Goal: Check status: Check status

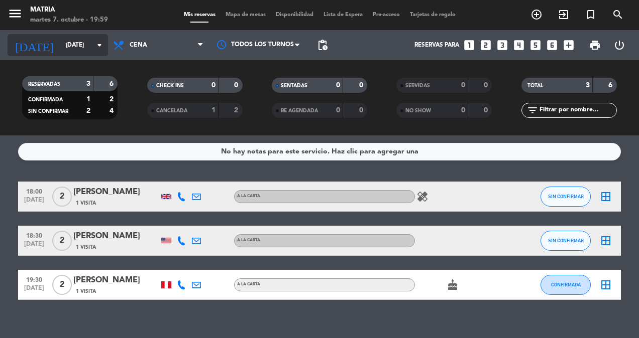
click at [78, 45] on input "[DATE]" at bounding box center [100, 45] width 79 height 17
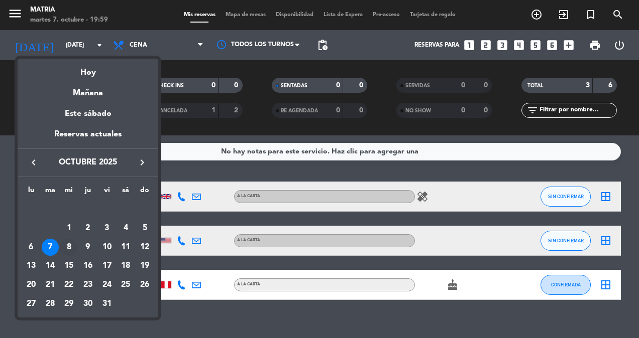
click at [66, 245] on div "8" at bounding box center [68, 247] width 17 height 17
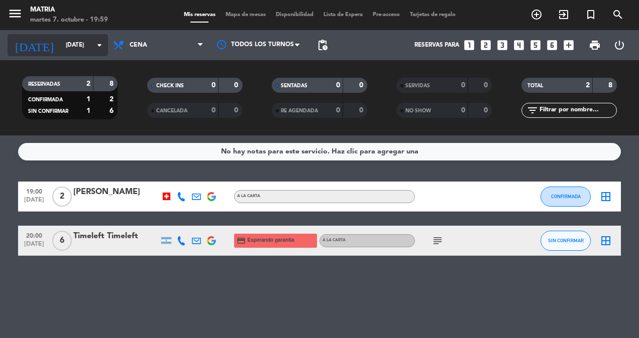
click at [85, 49] on input "[DATE]" at bounding box center [100, 45] width 79 height 17
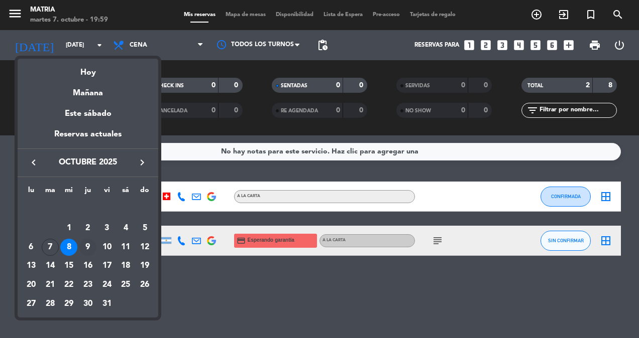
click at [89, 243] on div "9" at bounding box center [87, 247] width 17 height 17
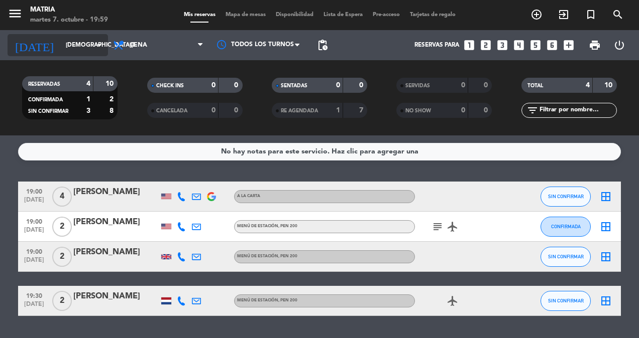
click at [70, 49] on input "[DEMOGRAPHIC_DATA][DATE]" at bounding box center [100, 45] width 79 height 17
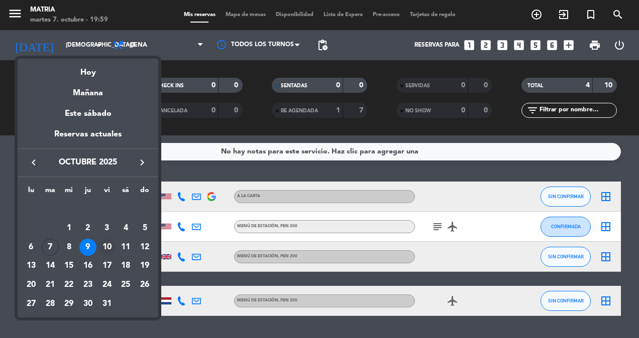
click at [104, 241] on div "10" at bounding box center [106, 247] width 17 height 17
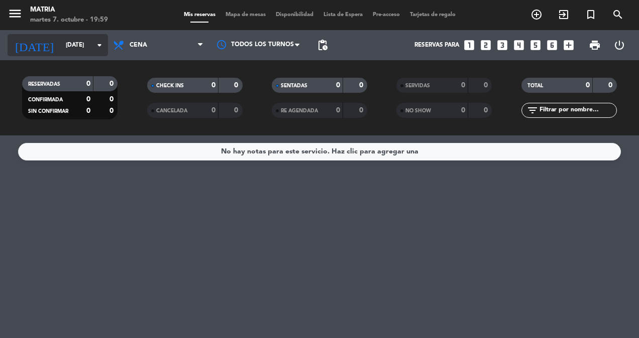
click at [79, 49] on input "[DATE]" at bounding box center [100, 45] width 79 height 17
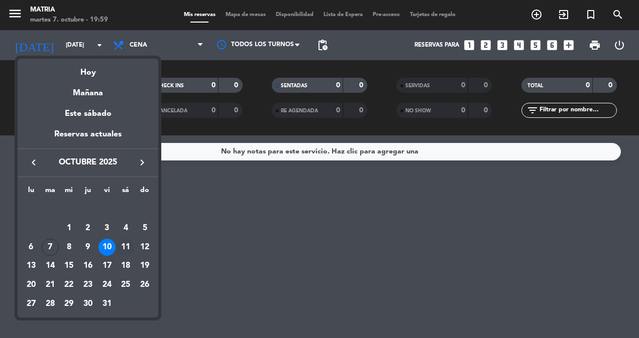
click at [124, 245] on div "11" at bounding box center [125, 247] width 17 height 17
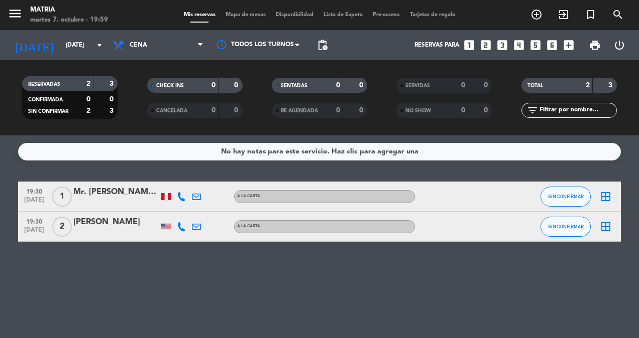
click at [92, 56] on div "[DATE] [DATE] arrow_drop_down" at bounding box center [58, 45] width 100 height 30
click at [76, 47] on input "[DATE]" at bounding box center [100, 45] width 79 height 17
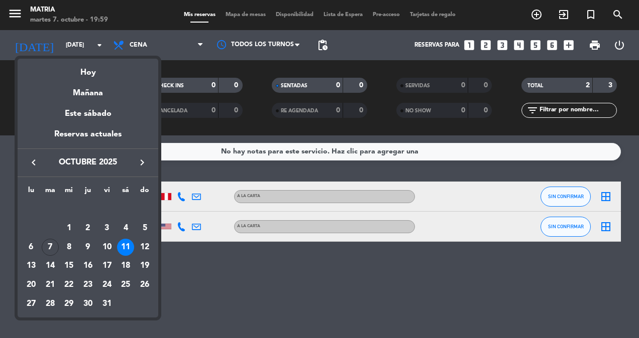
click at [143, 44] on div at bounding box center [319, 169] width 639 height 338
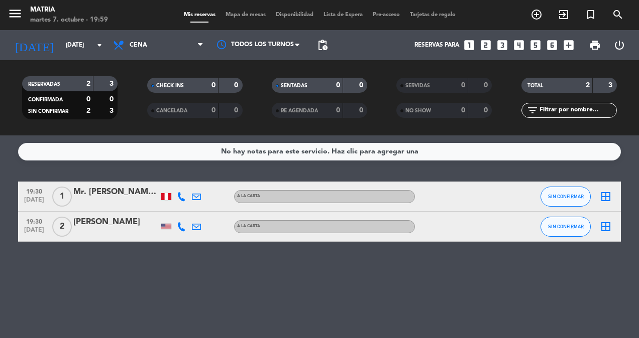
click at [143, 44] on span "Cena" at bounding box center [139, 45] width 18 height 7
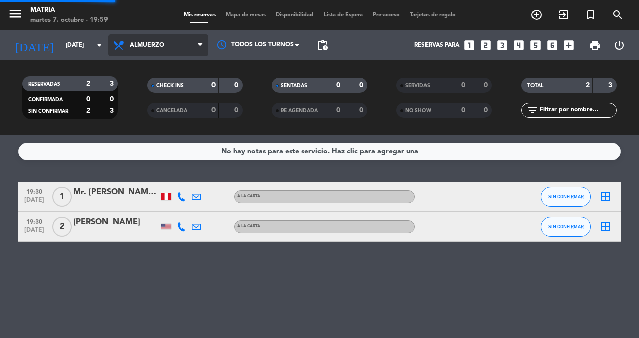
click at [151, 85] on div "menu MATRIA [DATE] 7. octubre - 19:59 Mis reservas Mapa de mesas Disponibilidad…" at bounding box center [319, 68] width 639 height 136
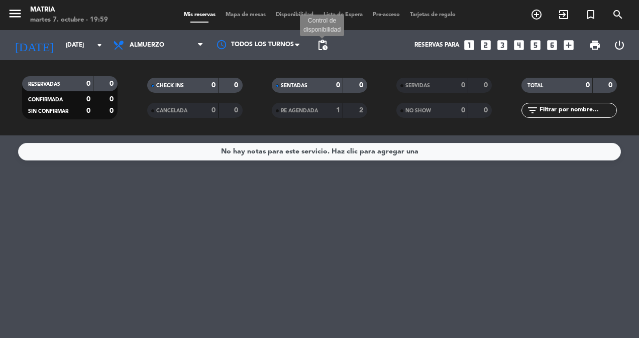
click at [319, 42] on span "pending_actions" at bounding box center [322, 45] width 12 height 12
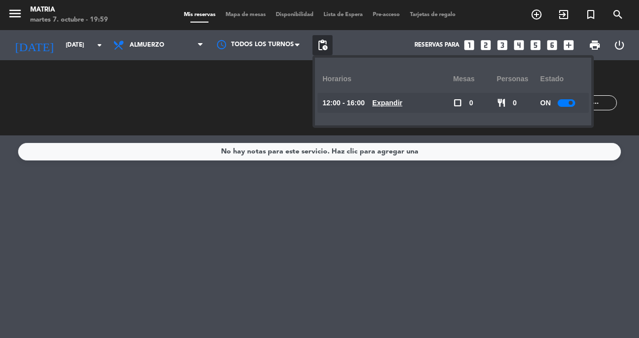
click at [319, 42] on span "pending_actions" at bounding box center [322, 45] width 12 height 12
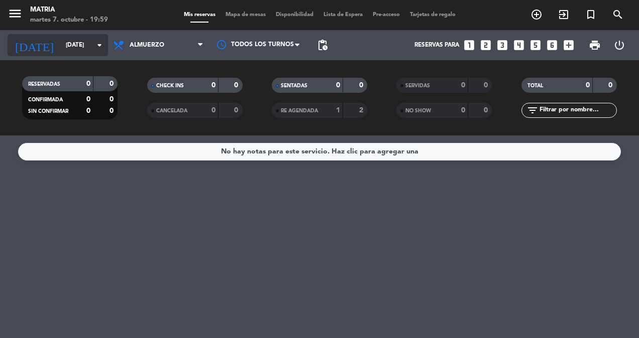
click at [64, 35] on div "[DATE] [DATE] arrow_drop_down" at bounding box center [58, 45] width 100 height 22
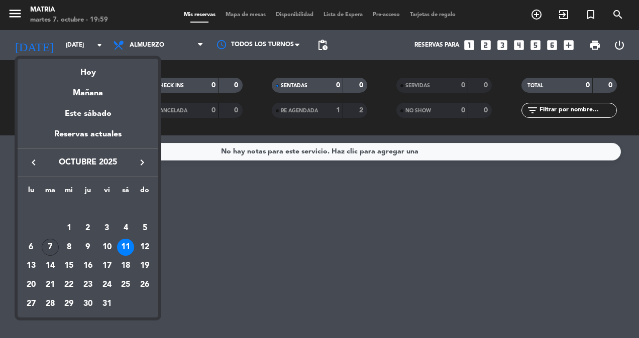
click at [56, 247] on div "7" at bounding box center [50, 247] width 17 height 17
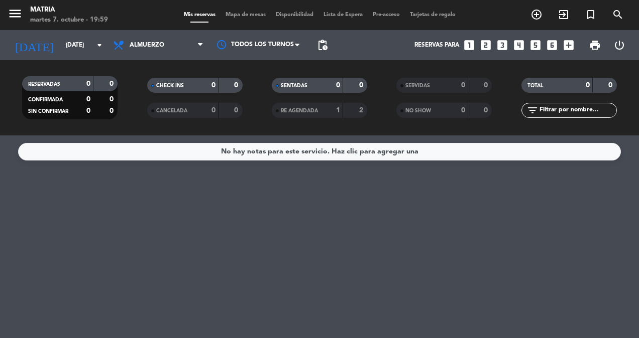
type input "[DATE]"
click at [127, 38] on span "Almuerzo" at bounding box center [158, 45] width 100 height 22
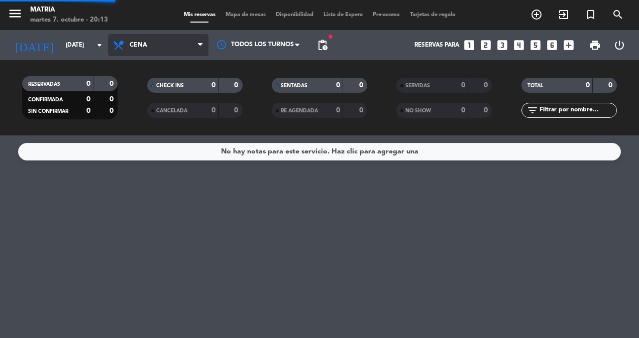
click at [160, 107] on div "menu MATRIA [DATE] 7. octubre - 20:13 Mis reservas Mapa de mesas Disponibilidad…" at bounding box center [319, 68] width 639 height 136
